Goal: Unclear: Unclear

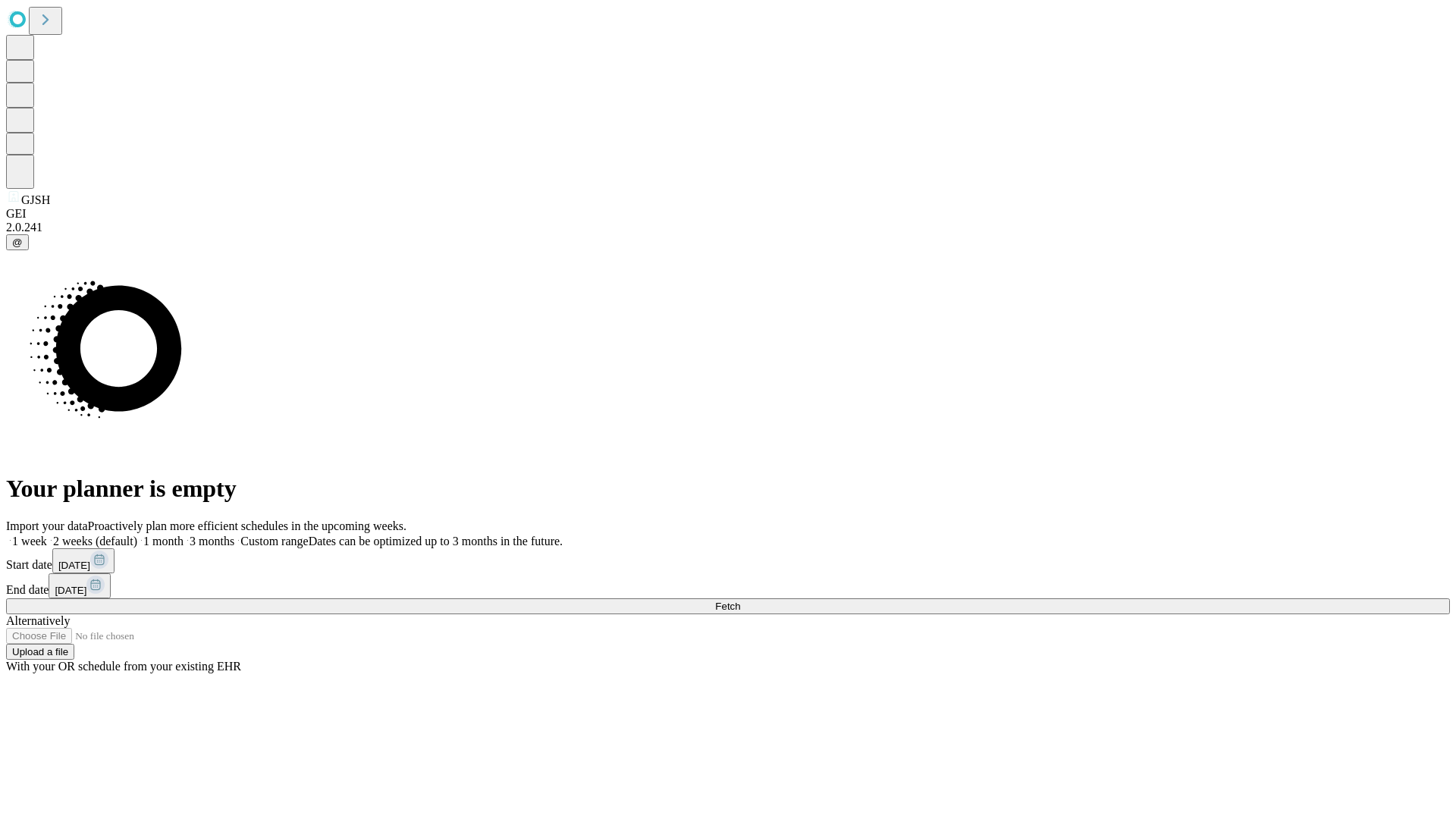
click at [741, 600] on span "Fetch" at bounding box center [728, 606] width 25 height 12
